Goal: Use online tool/utility: Utilize a website feature to perform a specific function

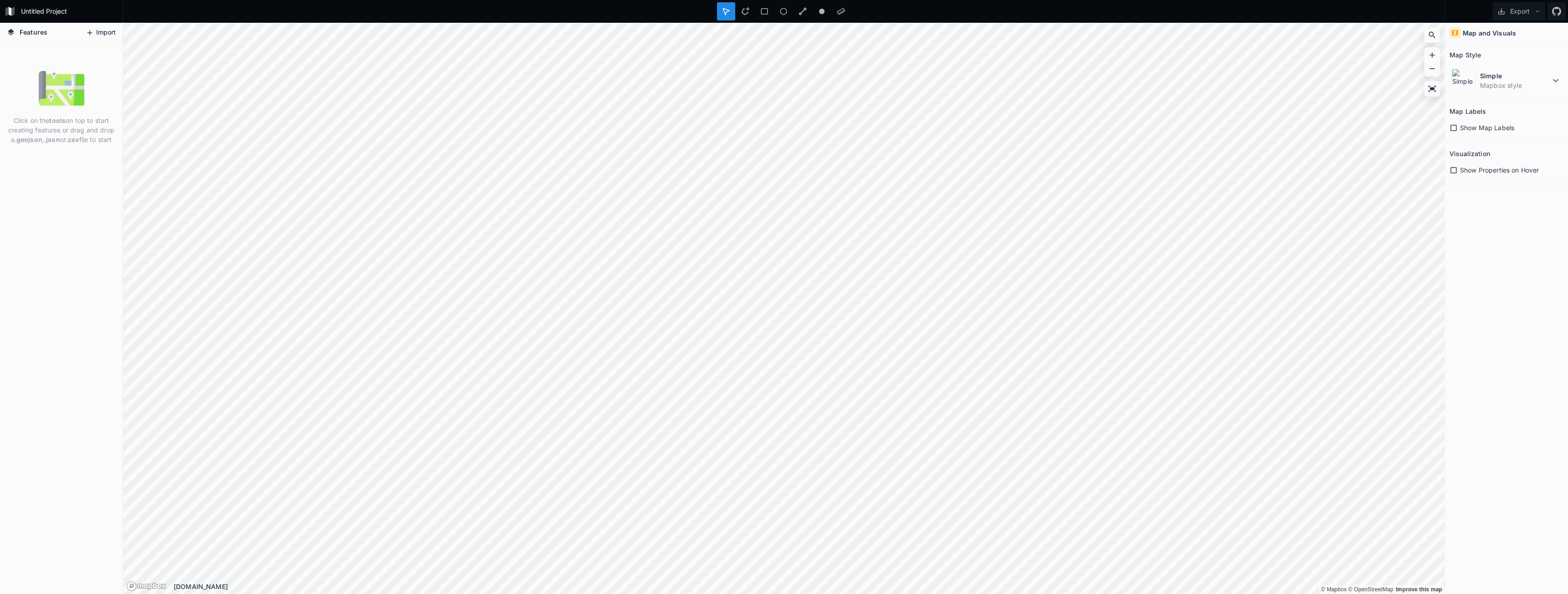
click at [97, 39] on button "Import" at bounding box center [100, 33] width 39 height 15
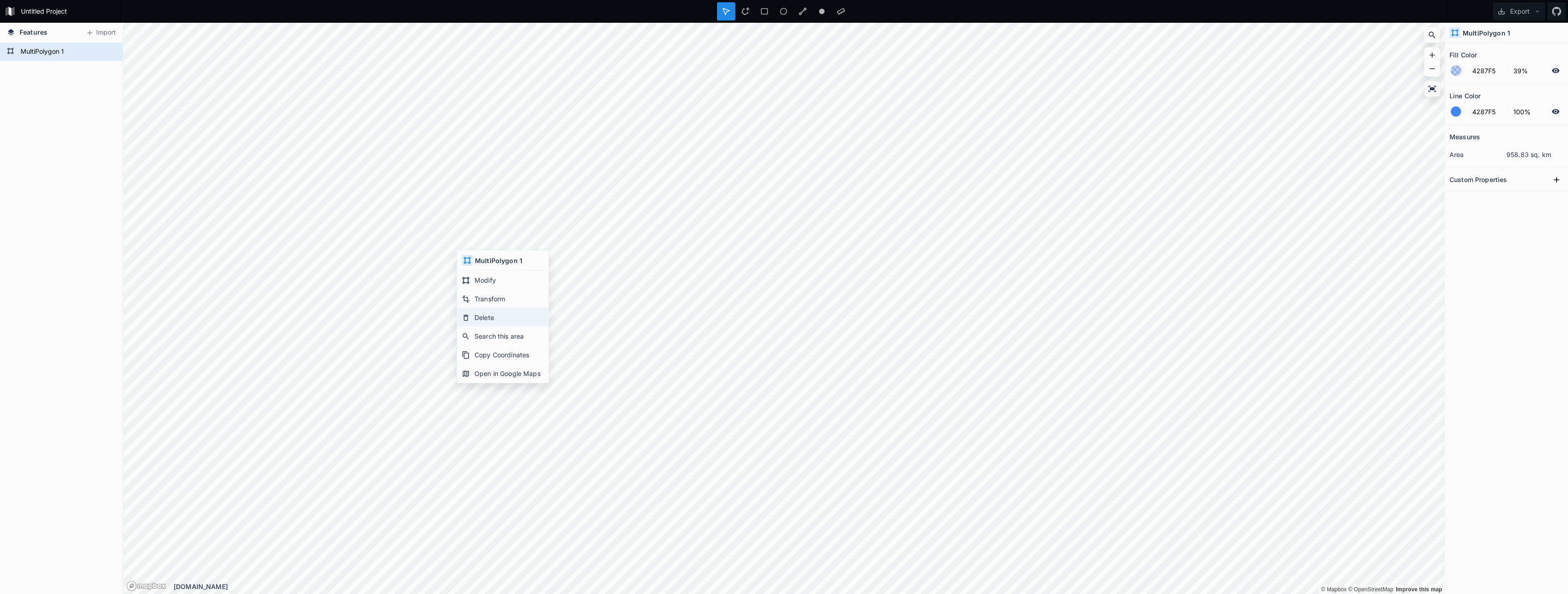
click at [507, 315] on div "Delete" at bounding box center [502, 318] width 91 height 19
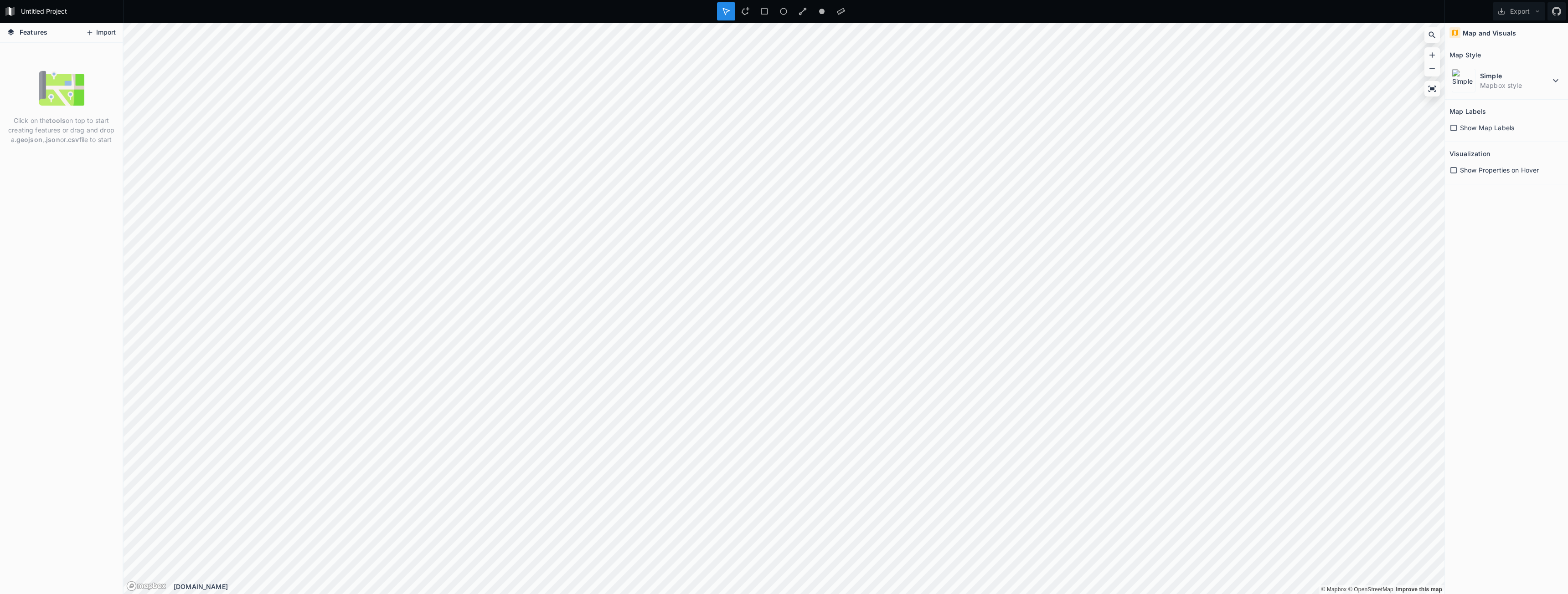
click at [108, 32] on button "Import" at bounding box center [100, 33] width 39 height 15
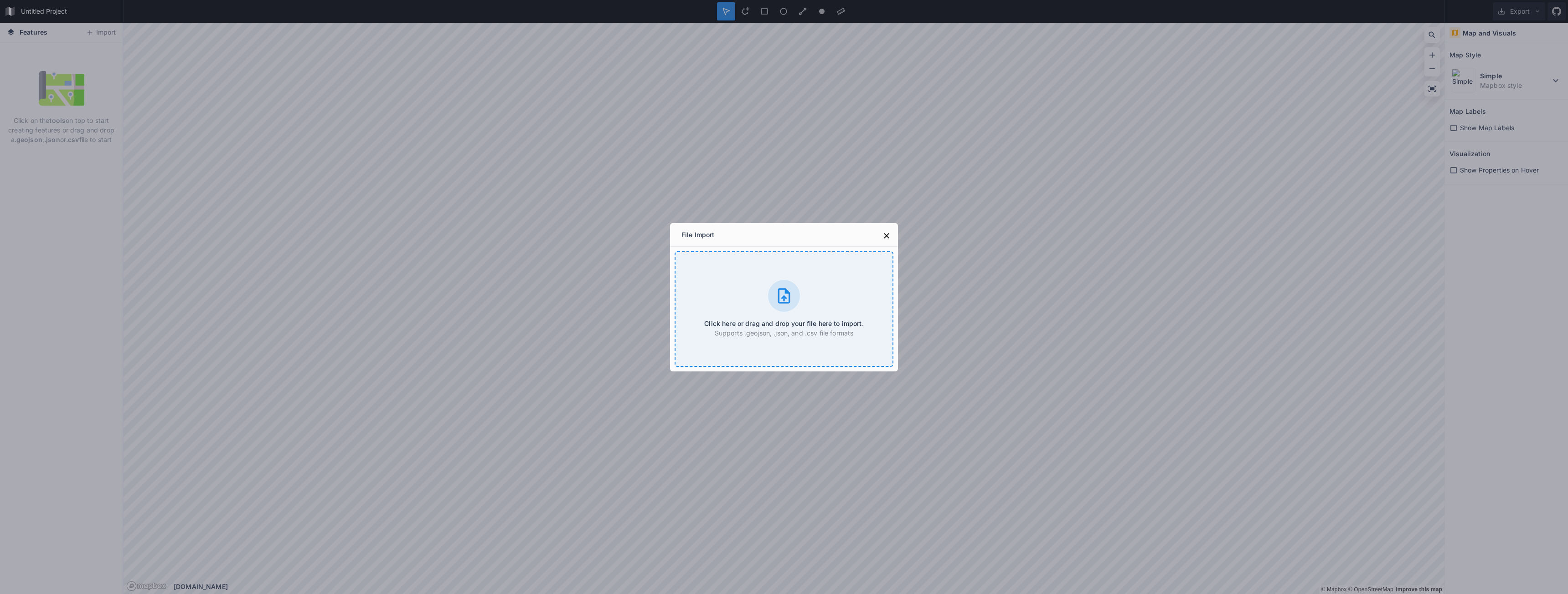
click at [787, 293] on icon at bounding box center [784, 296] width 12 height 15
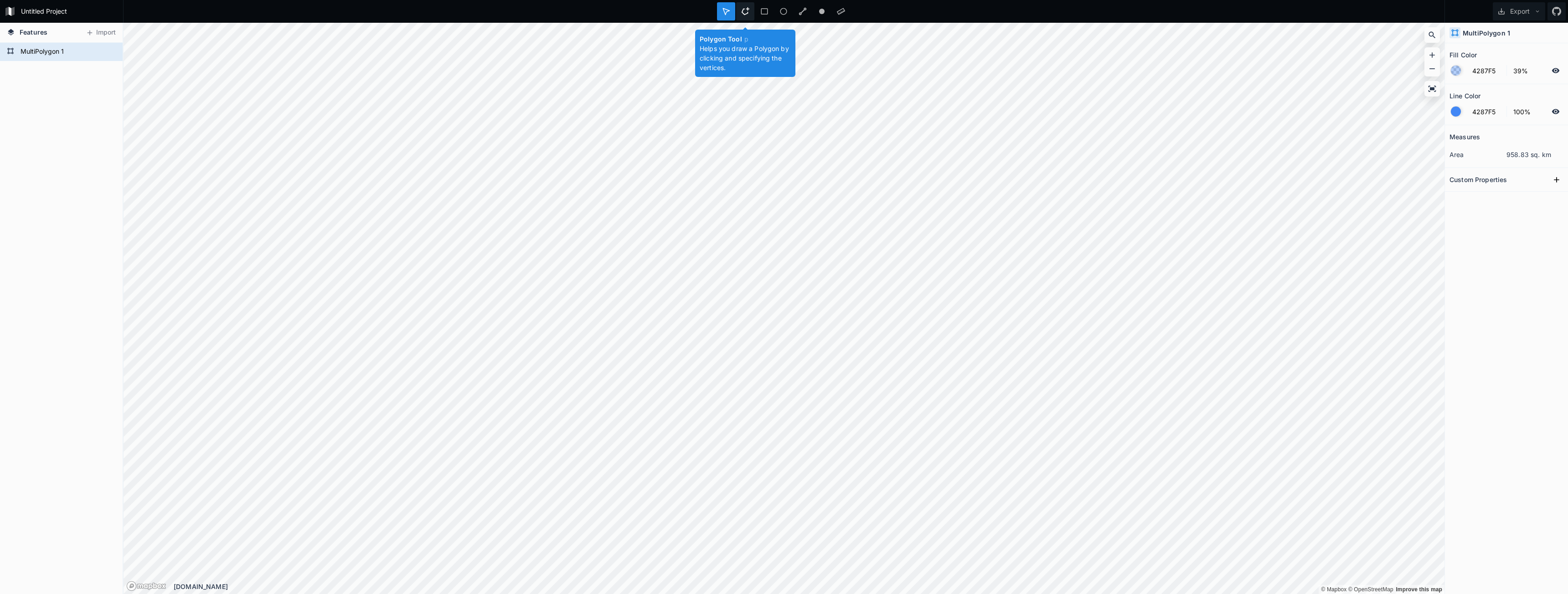
click at [740, 11] on div at bounding box center [745, 11] width 18 height 18
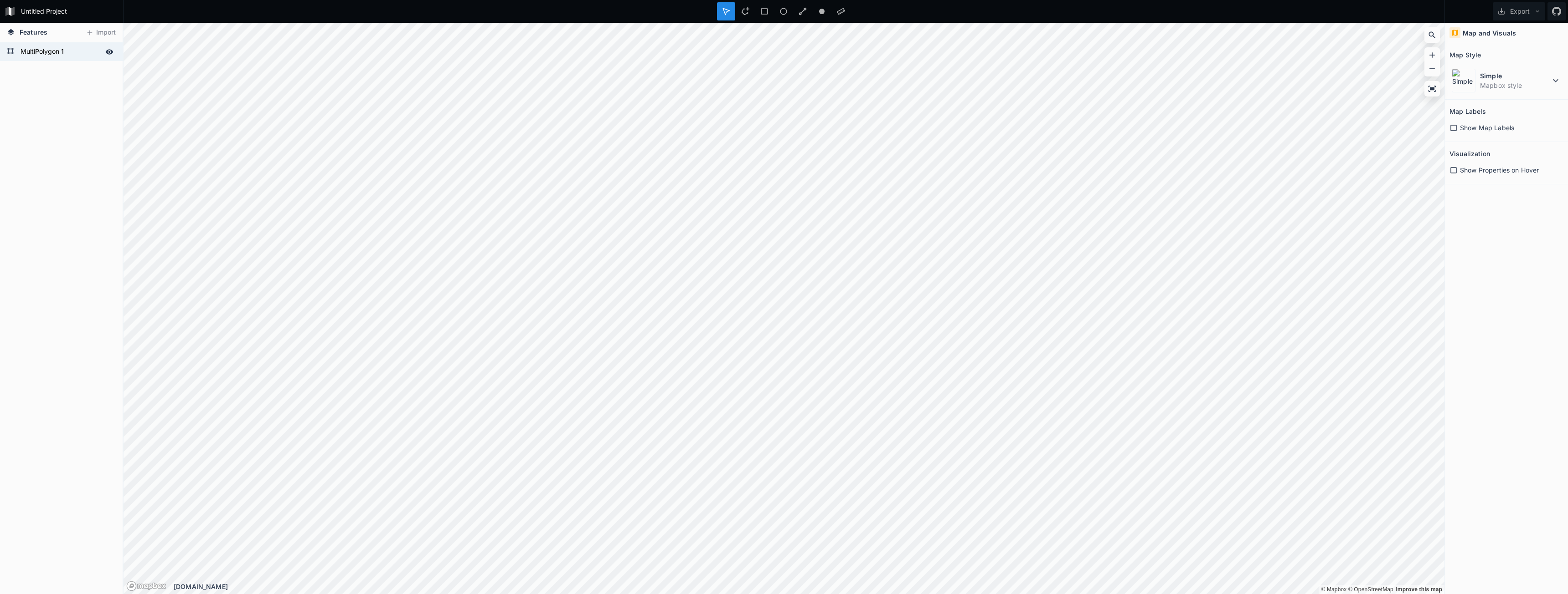
click at [62, 57] on form "MultiPolygon 1" at bounding box center [61, 52] width 85 height 13
click at [49, 83] on div "Polygon 1 MultiPolygon 1" at bounding box center [61, 318] width 123 height 551
click at [46, 36] on span "Features" at bounding box center [33, 32] width 28 height 10
click at [87, 34] on icon at bounding box center [90, 32] width 8 height 8
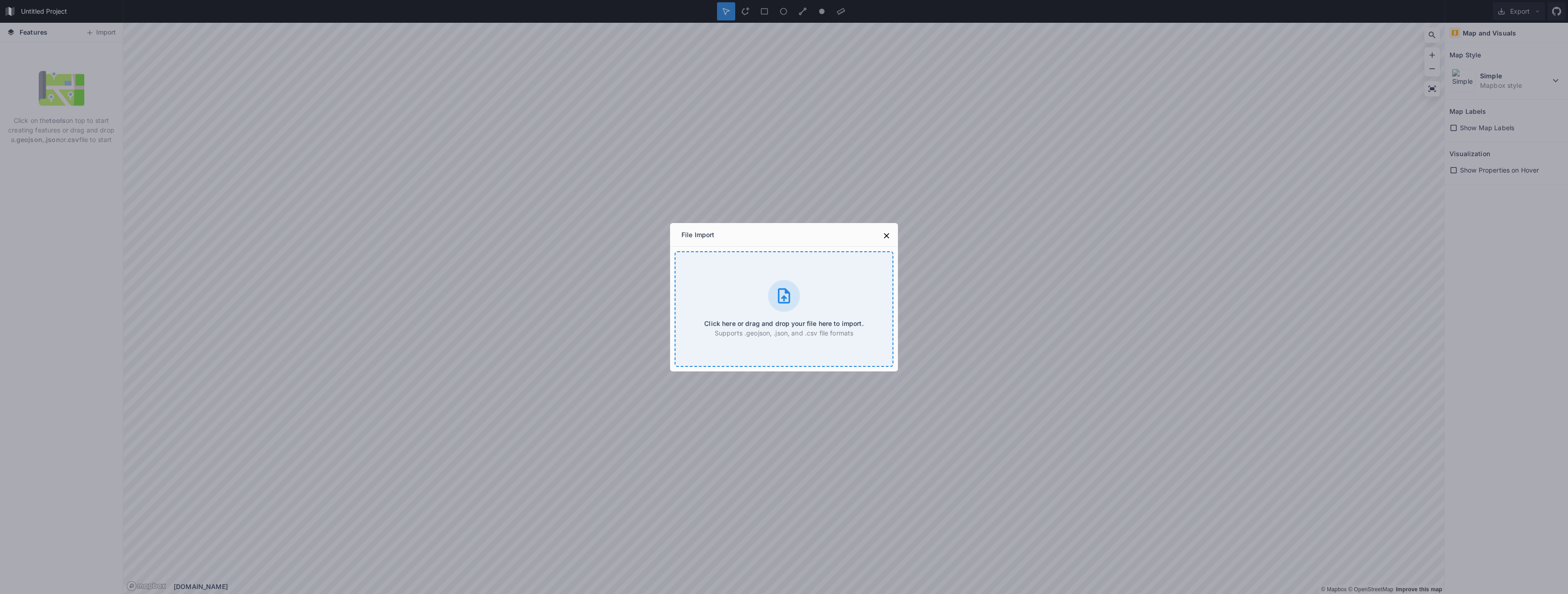
click at [806, 285] on div "Click here or drag and drop your file here to import. Supports .geojson, .json,…" at bounding box center [784, 309] width 219 height 116
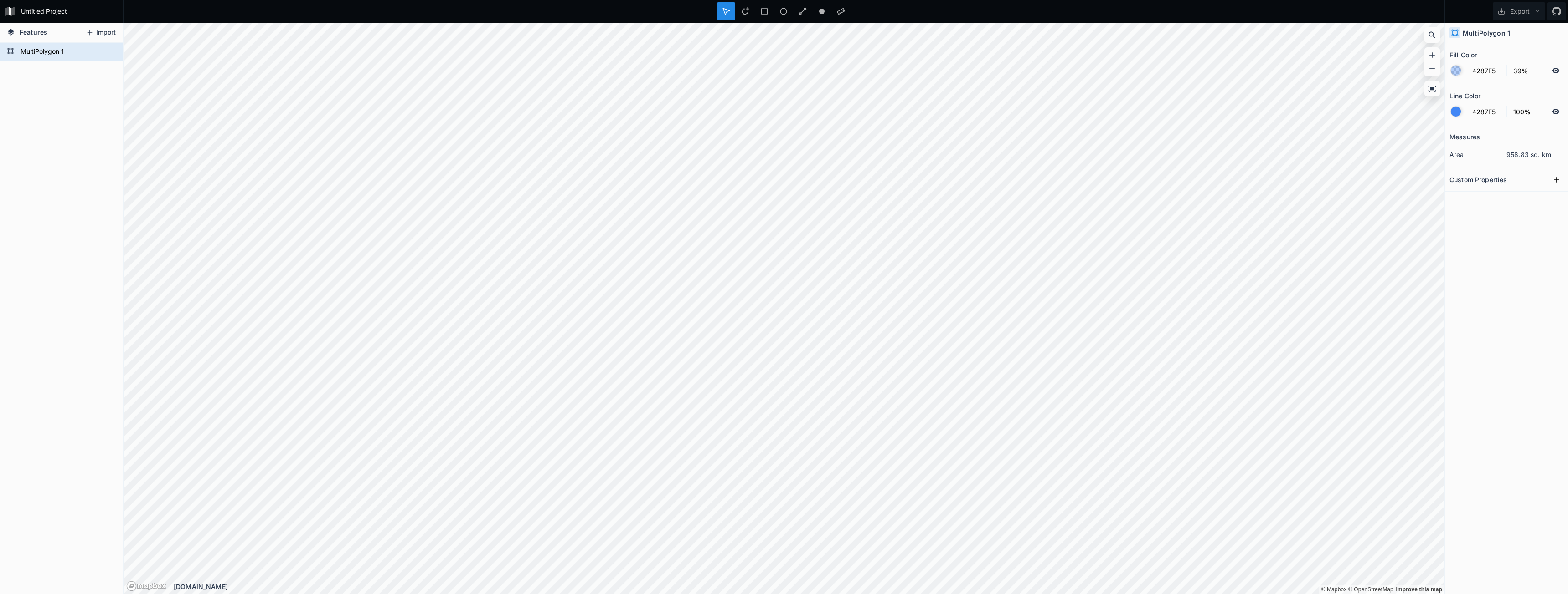
click at [96, 30] on button "Import" at bounding box center [100, 33] width 39 height 15
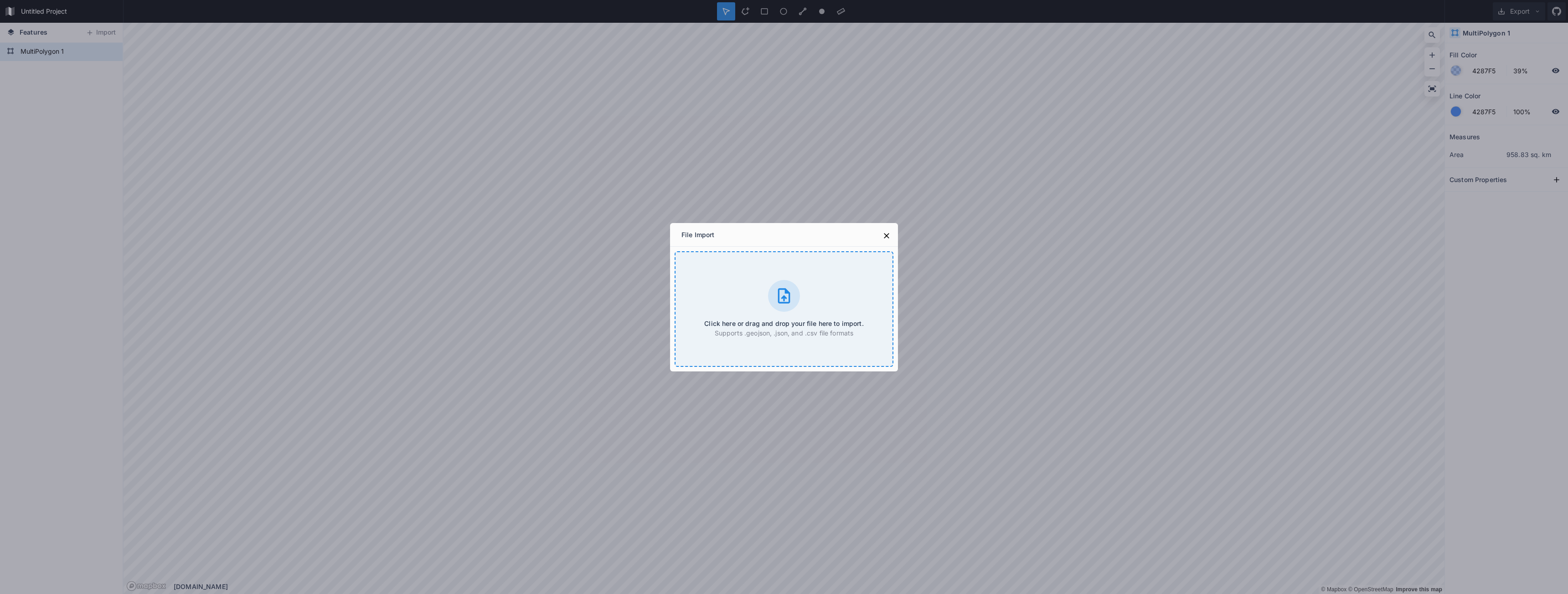
click at [817, 292] on div "Click here or drag and drop your file here to import. Supports .geojson, .json,…" at bounding box center [784, 309] width 219 height 116
click at [98, 57] on div "File Import Click here or drag and drop your file here to import. Supports .geo…" at bounding box center [784, 297] width 1568 height 594
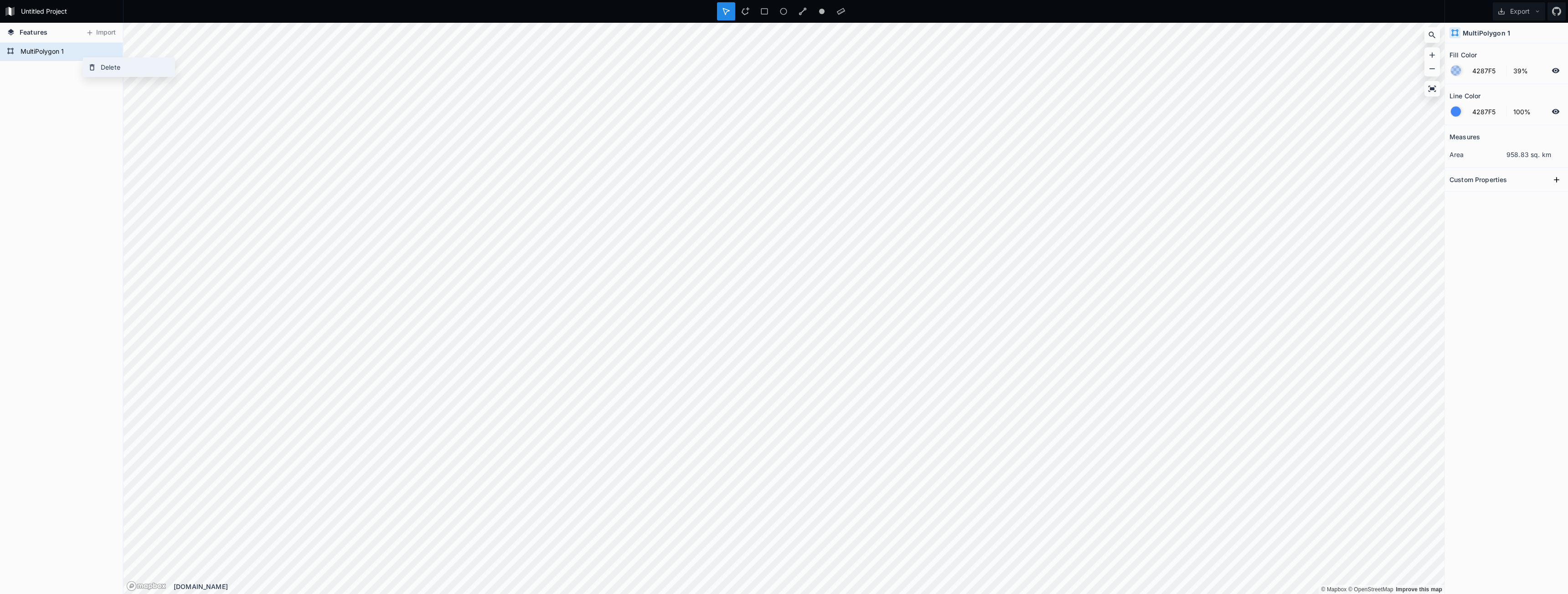
click at [115, 64] on div "Delete" at bounding box center [129, 66] width 91 height 19
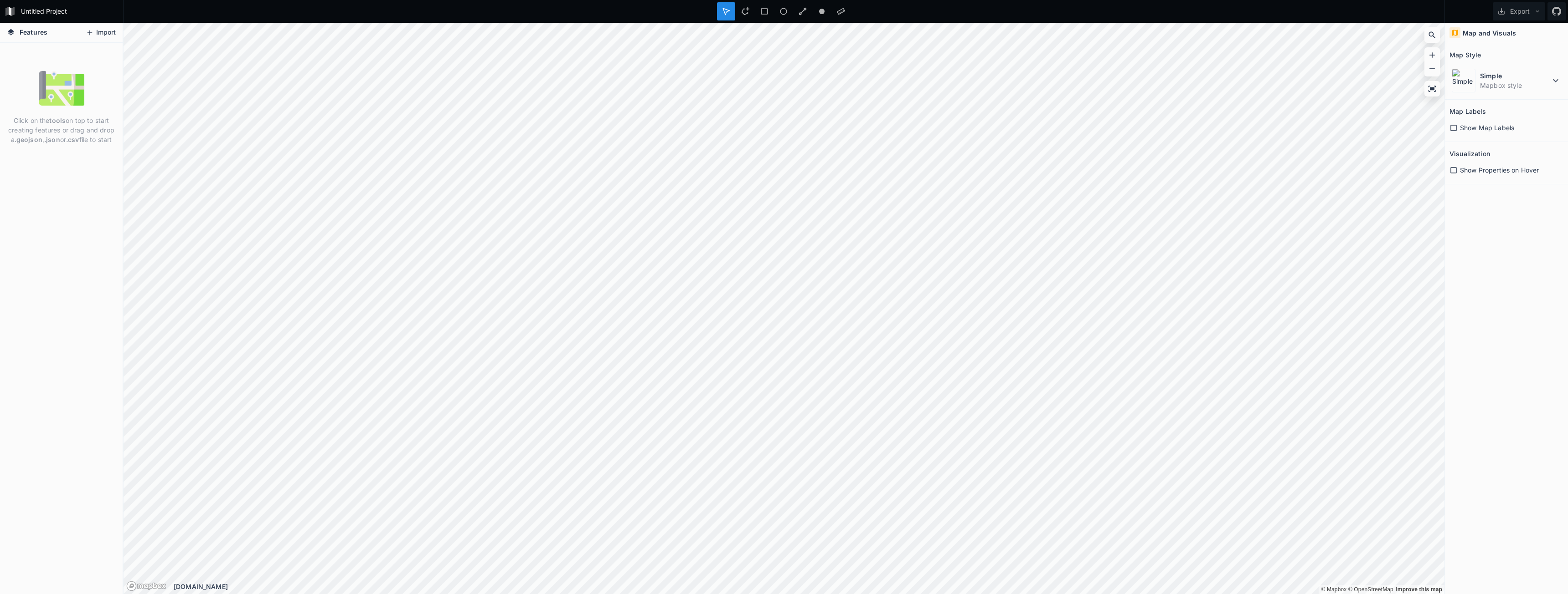
click at [107, 36] on button "Import" at bounding box center [100, 33] width 39 height 15
